Goal: Task Accomplishment & Management: Manage account settings

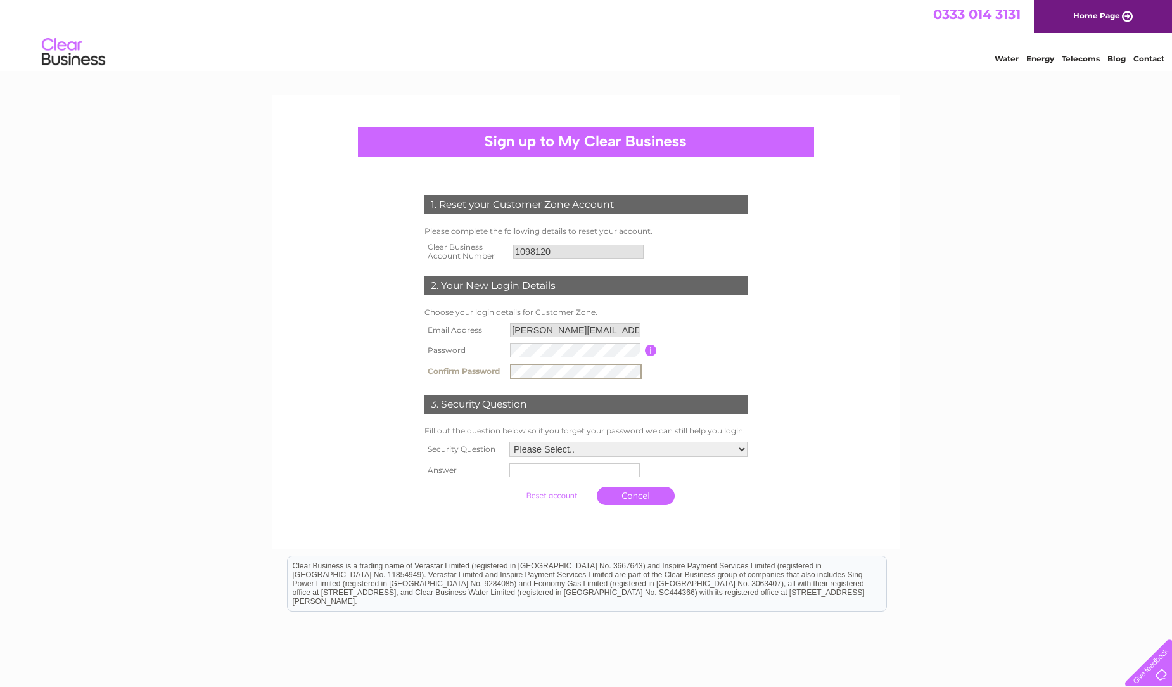
click at [744, 449] on select "Please Select.. In what town or city was your first job? In what town or city d…" at bounding box center [628, 449] width 238 height 15
select select "4"
click at [508, 441] on select "Please Select.. In what town or city was your first job? In what town or city d…" at bounding box center [628, 448] width 240 height 16
click at [576, 470] on input "text" at bounding box center [575, 469] width 132 height 15
type input "Gordon Place"
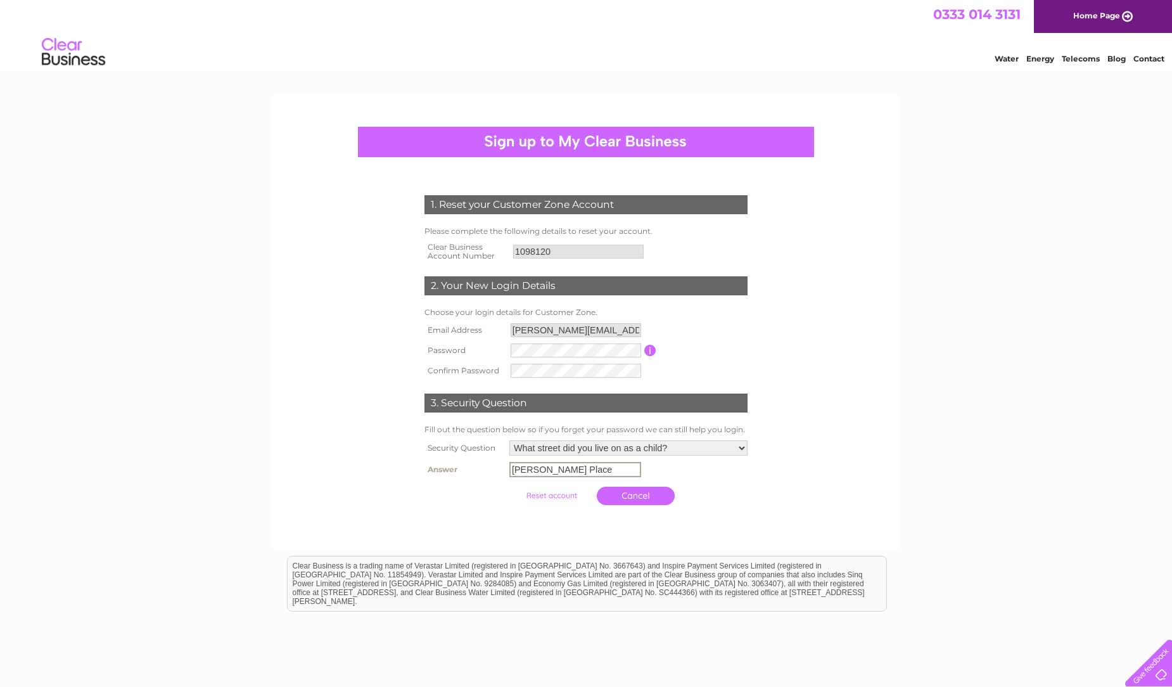
click at [513, 487] on input "submit" at bounding box center [552, 496] width 78 height 18
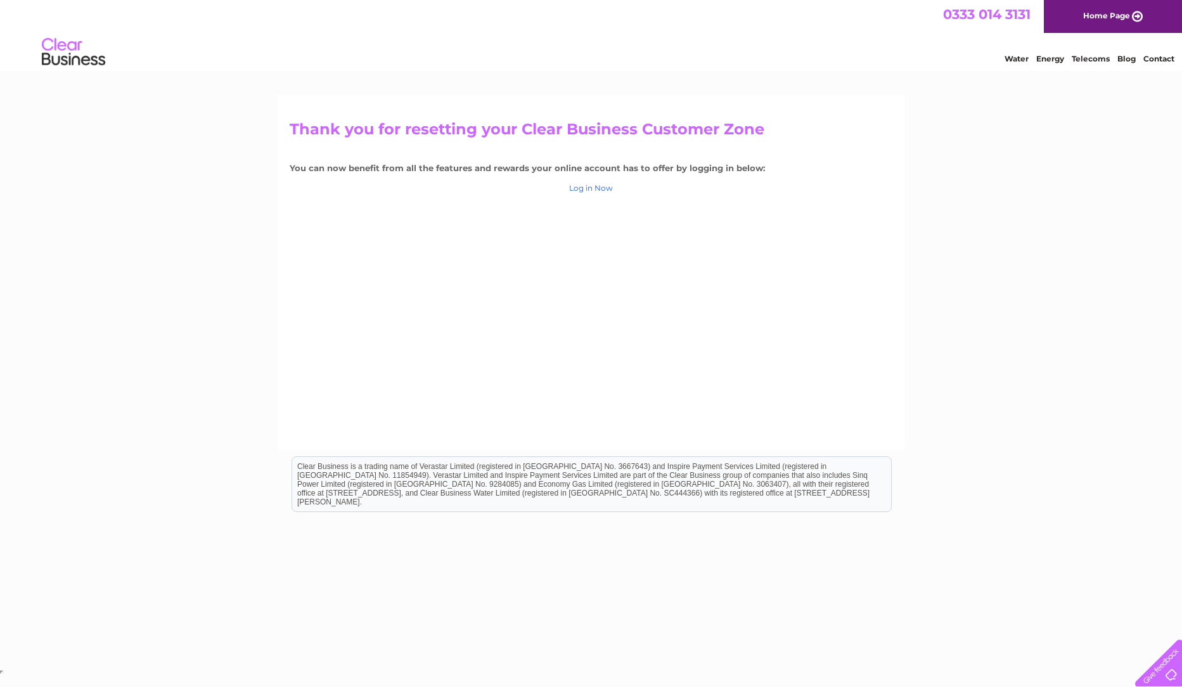
click at [584, 189] on link "Log in Now" at bounding box center [591, 188] width 44 height 10
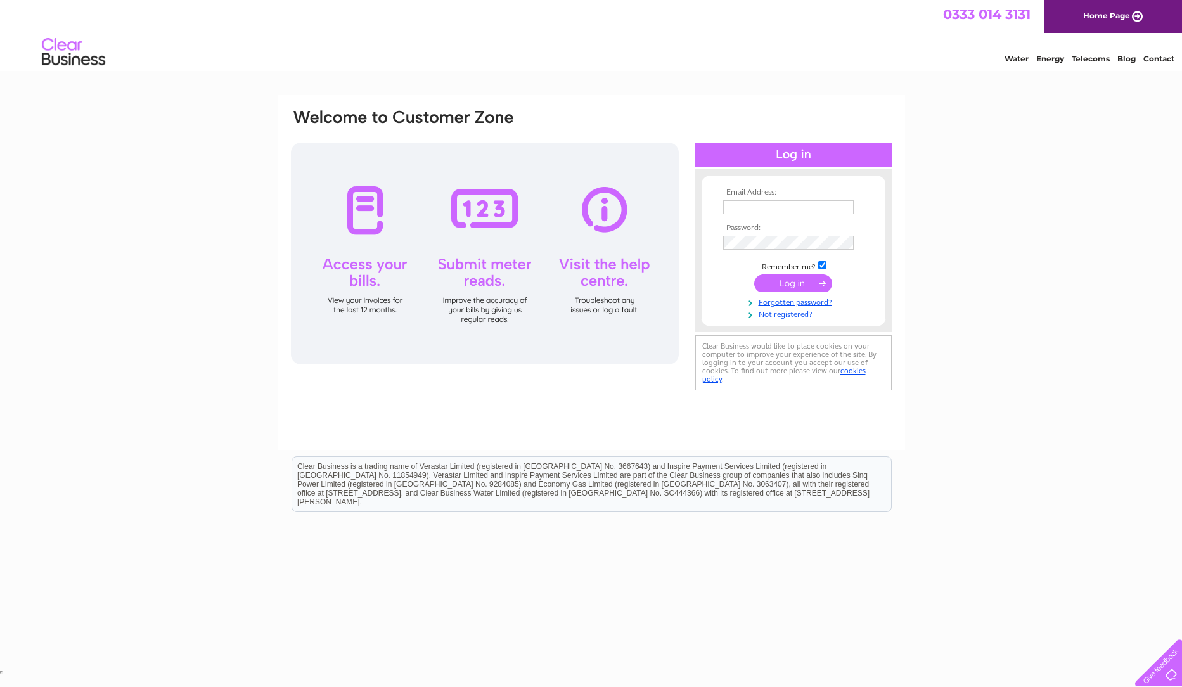
type input "janine.batty@powerjacks.com"
click at [791, 280] on input "submit" at bounding box center [793, 283] width 78 height 18
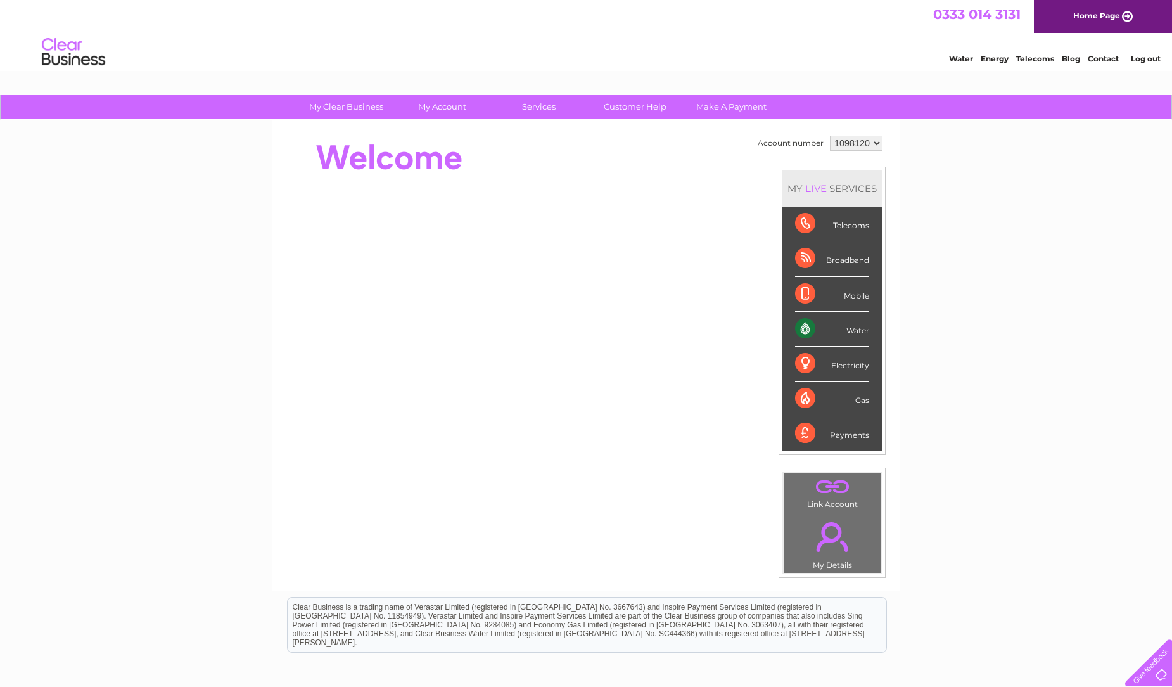
click at [803, 323] on div "Water" at bounding box center [832, 329] width 74 height 35
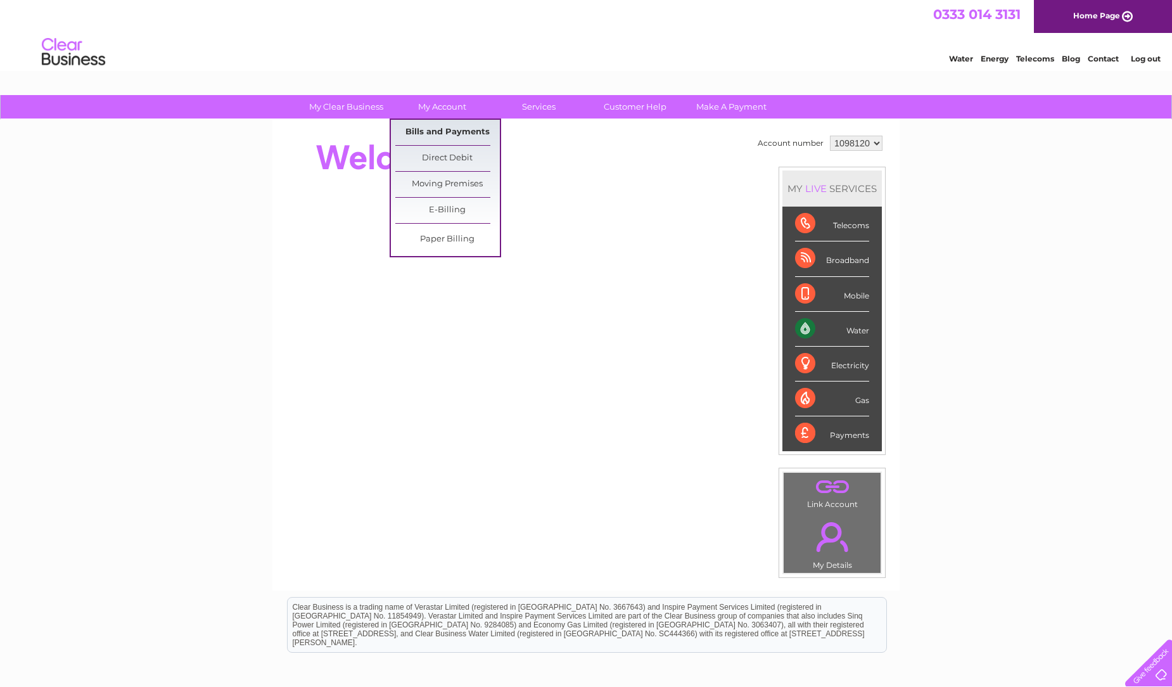
click at [433, 126] on link "Bills and Payments" at bounding box center [447, 132] width 105 height 25
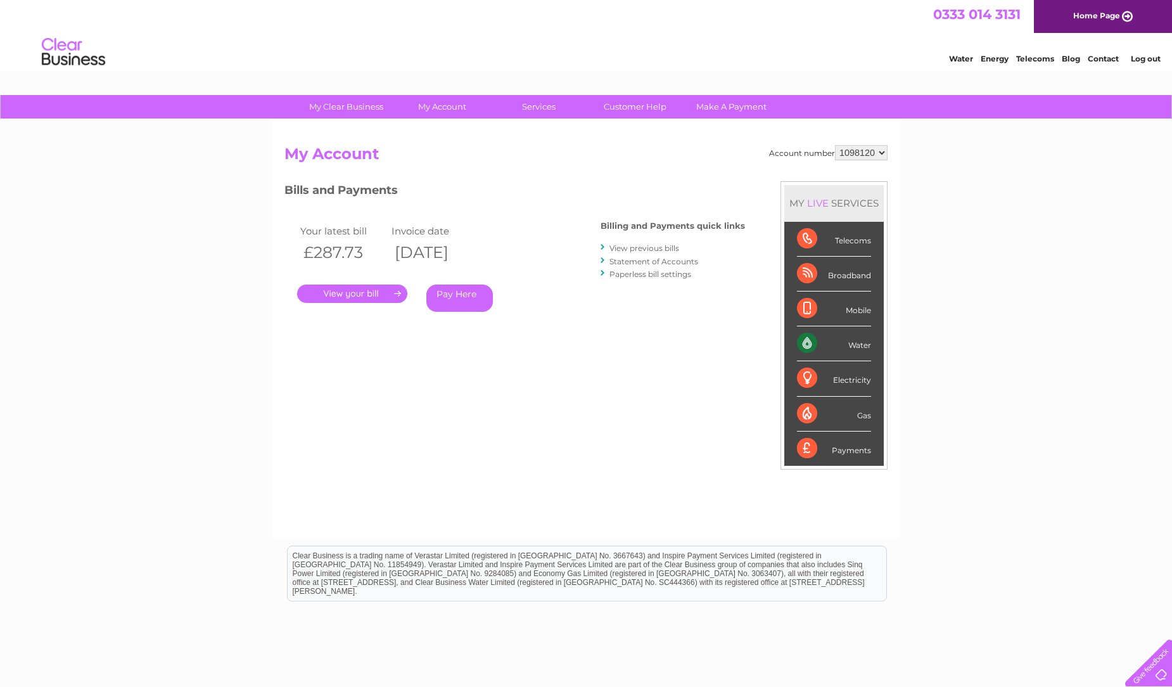
click at [352, 298] on link "." at bounding box center [352, 293] width 110 height 18
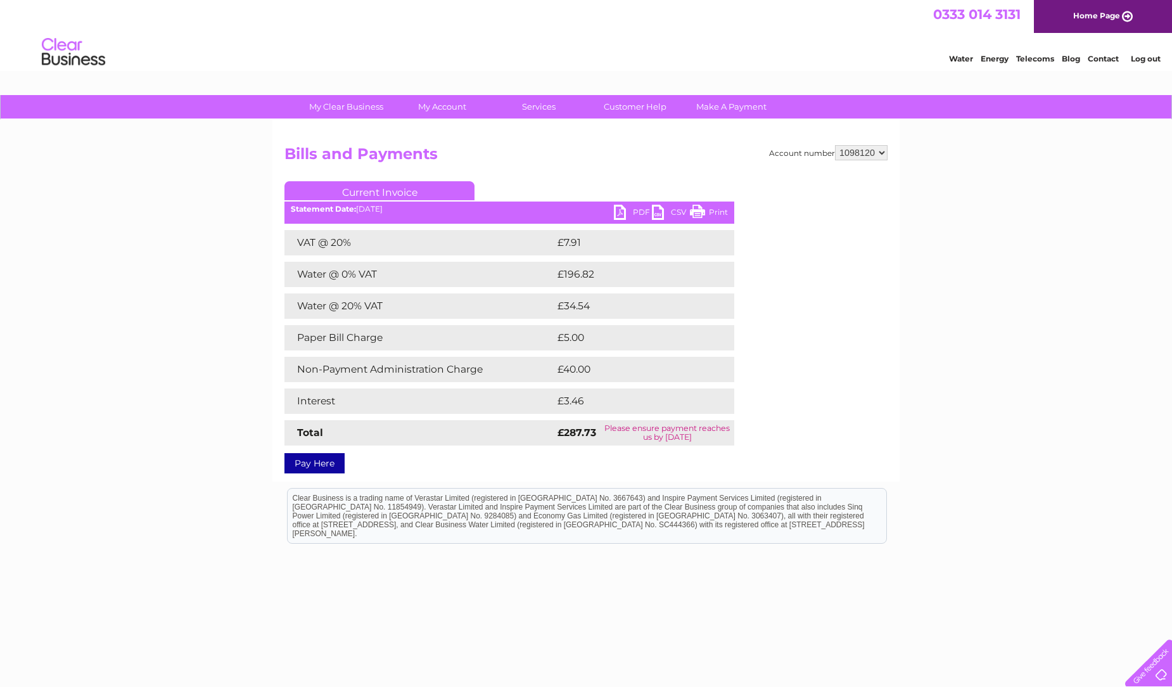
click at [632, 208] on link "PDF" at bounding box center [633, 214] width 38 height 18
click at [879, 154] on select "1098120" at bounding box center [861, 152] width 53 height 15
click at [862, 154] on select "1098120" at bounding box center [861, 152] width 53 height 15
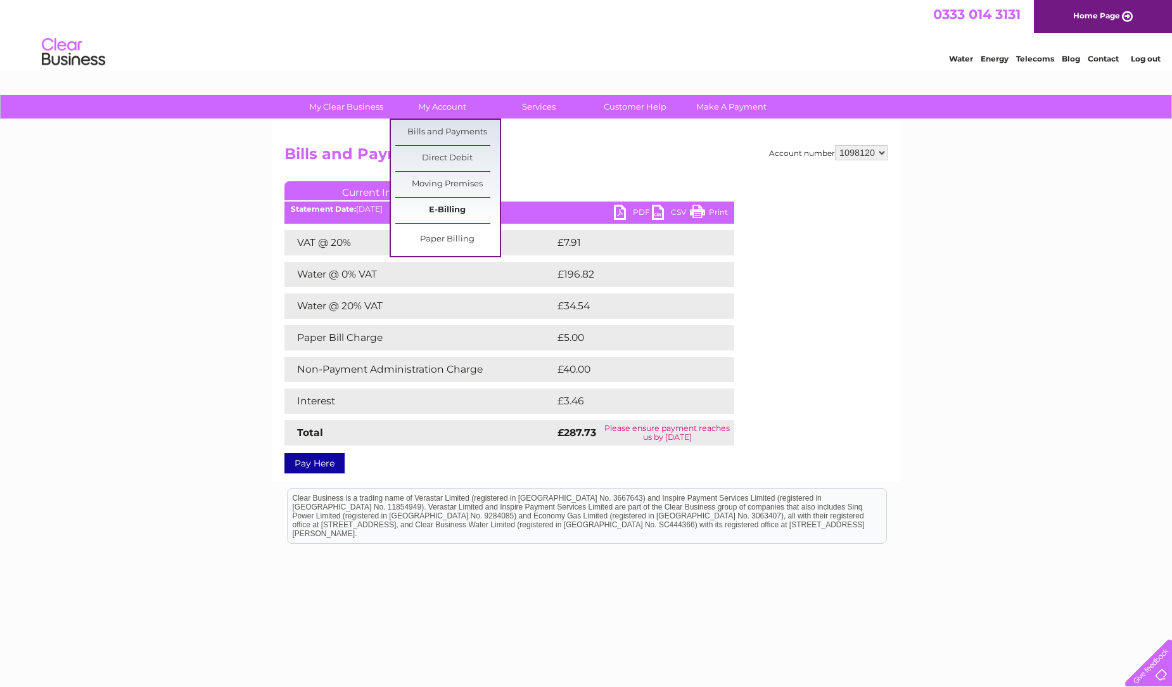
click at [443, 211] on link "E-Billing" at bounding box center [447, 210] width 105 height 25
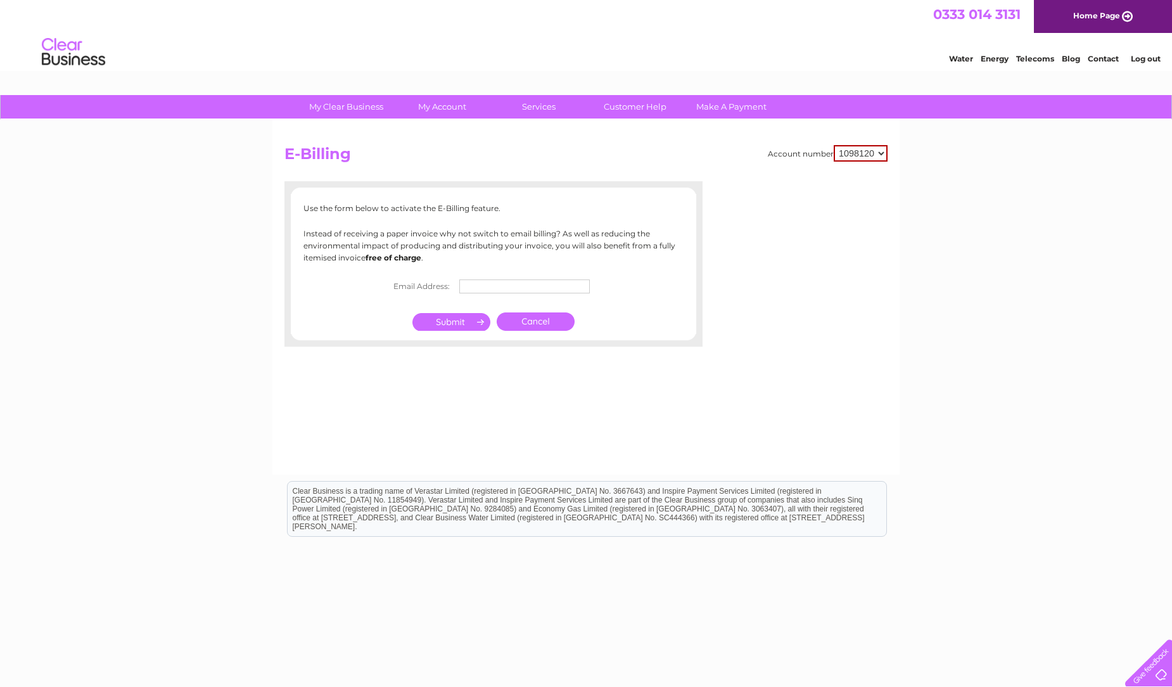
click at [471, 288] on input "text" at bounding box center [524, 286] width 131 height 14
type input "accounts@powerjacks.com"
click at [462, 322] on input "submit" at bounding box center [451, 322] width 78 height 18
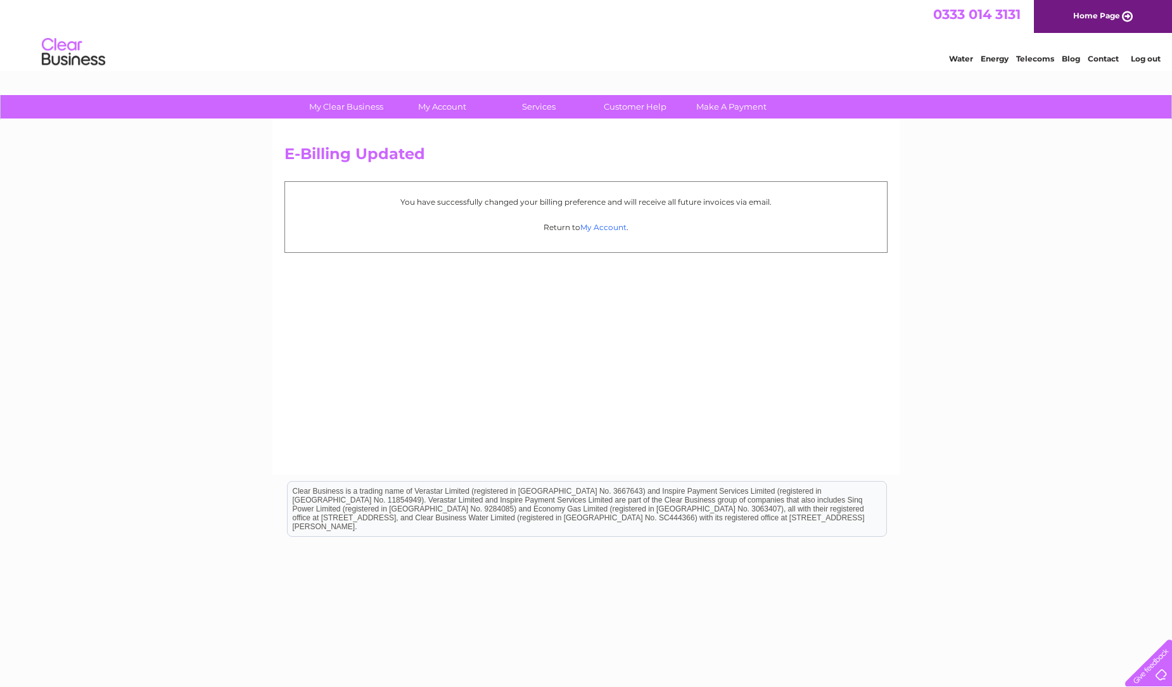
click at [615, 224] on link "My Account" at bounding box center [603, 227] width 46 height 10
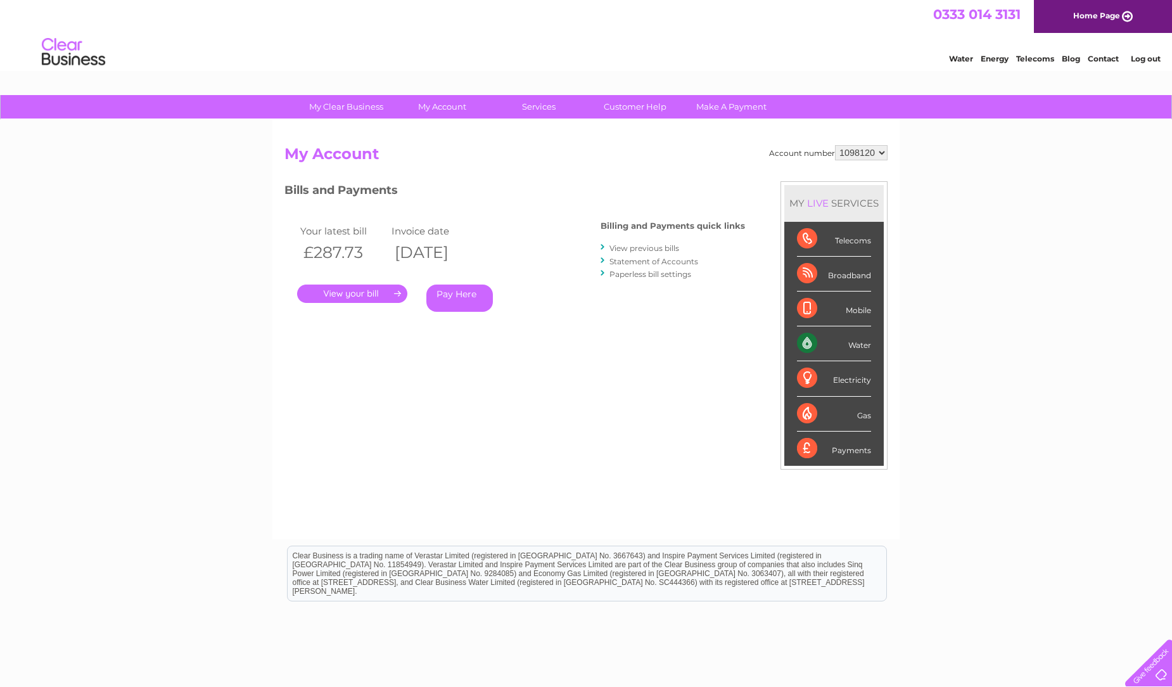
click at [1127, 20] on link "Home Page" at bounding box center [1103, 16] width 138 height 33
